Goal: Task Accomplishment & Management: Manage account settings

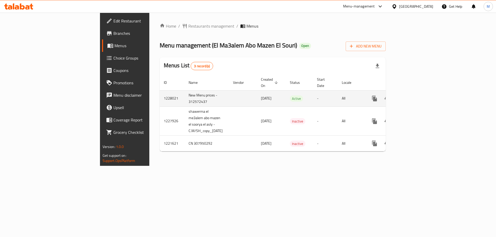
click at [414, 96] on icon "enhanced table" at bounding box center [411, 98] width 5 height 5
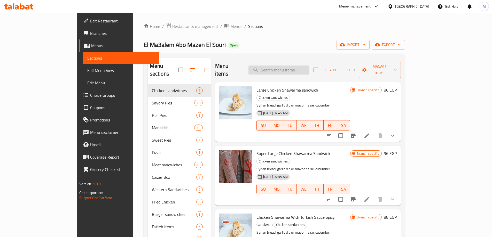
click at [304, 67] on input "search" at bounding box center [278, 70] width 61 height 9
paste input "بيتزا مشكل جبن"
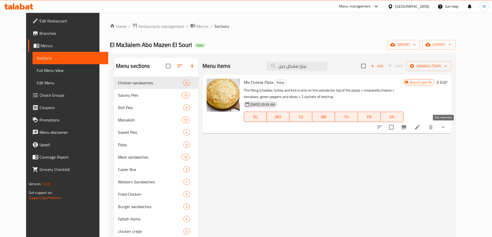
type input "بيتزا مشكل جبن"
click at [420, 128] on icon at bounding box center [417, 127] width 6 height 6
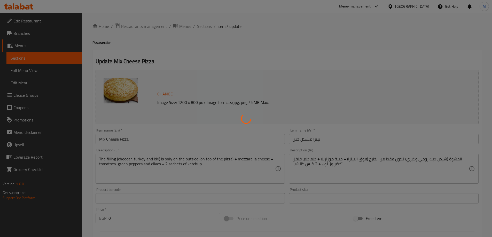
type input "اجعلها كومبو"
type input "0"
type input "1"
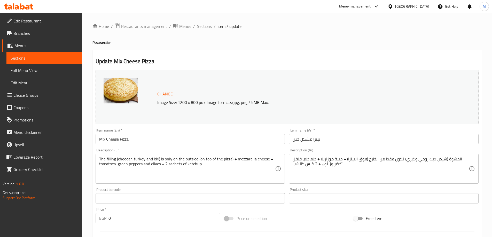
click at [148, 29] on span "Restaurants management" at bounding box center [144, 26] width 46 height 6
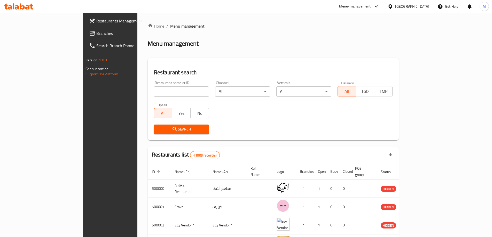
click at [96, 33] on span "Branches" at bounding box center [128, 33] width 65 height 6
